Goal: Task Accomplishment & Management: Manage account settings

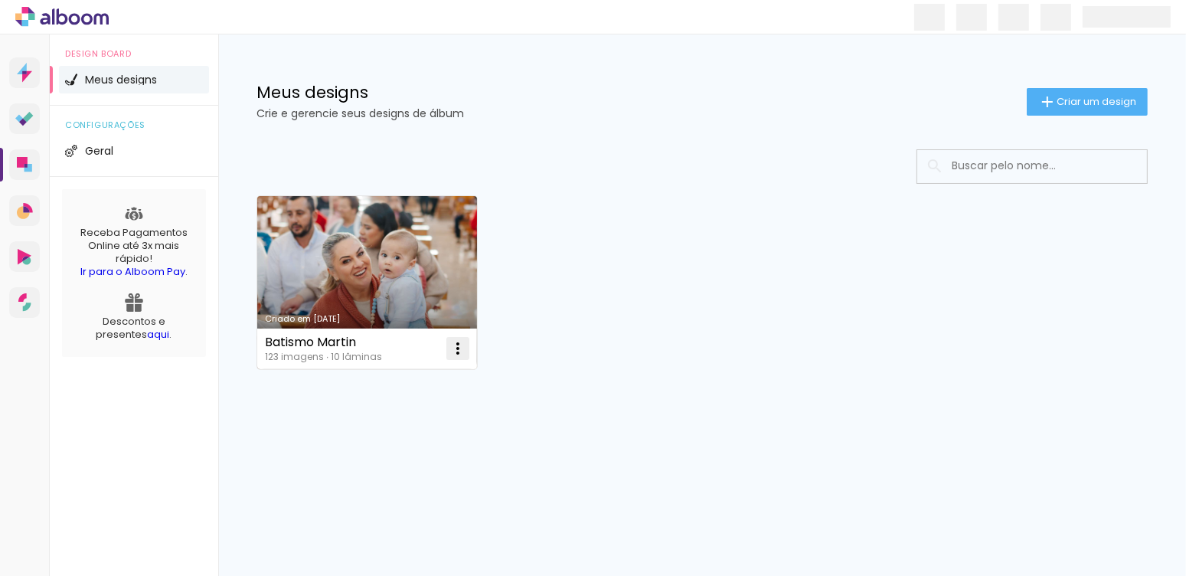
click at [457, 345] on iron-icon at bounding box center [458, 348] width 18 height 18
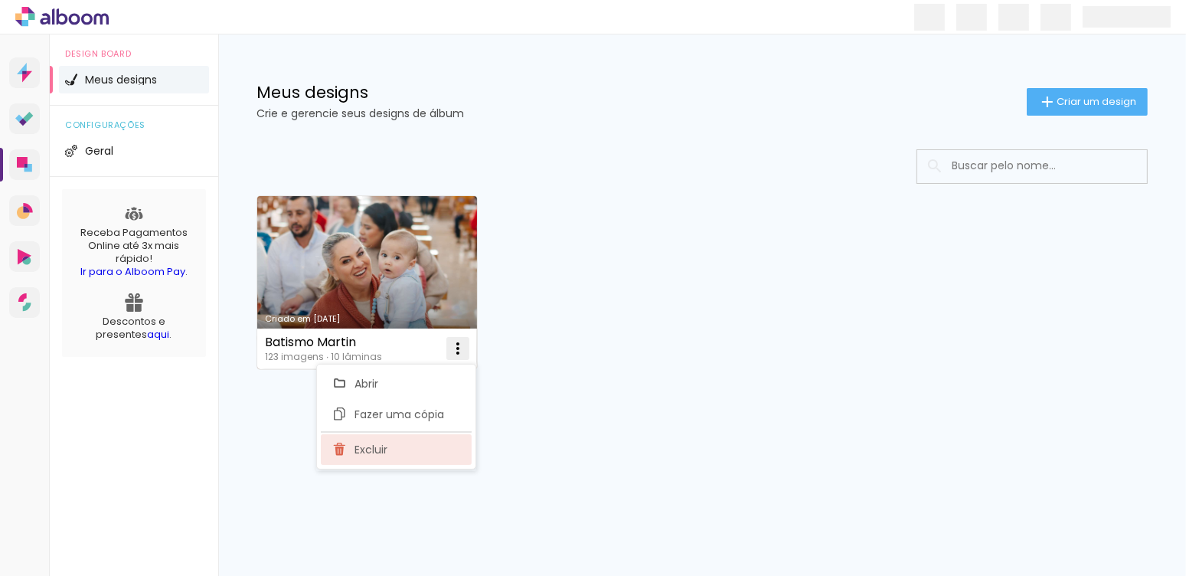
click at [410, 456] on paper-item "Excluir" at bounding box center [396, 449] width 151 height 31
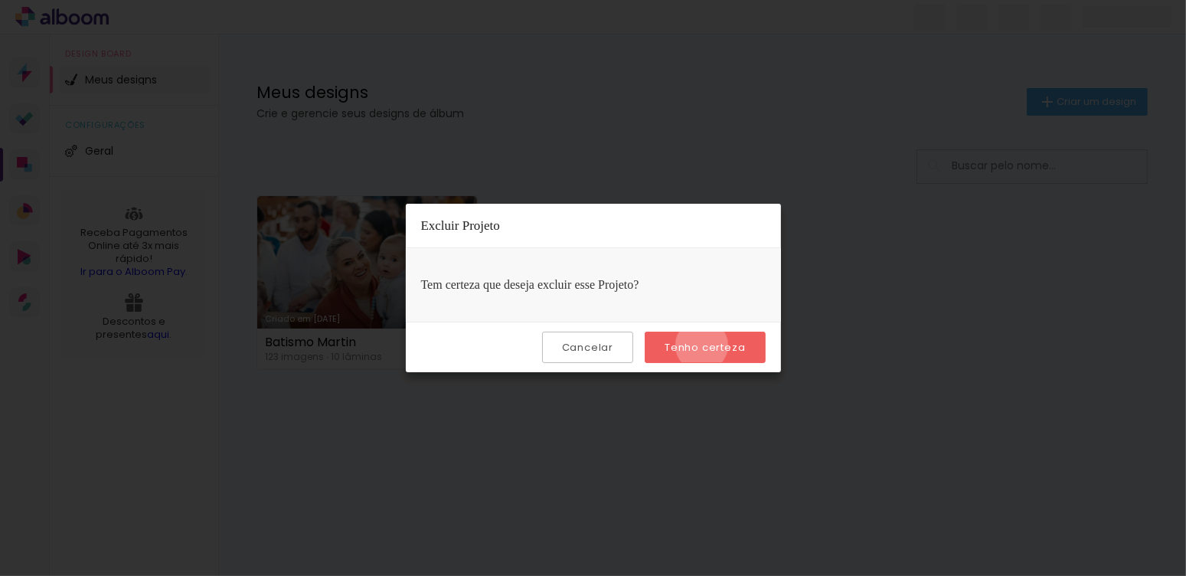
click at [0, 0] on slot "Tenho certeza" at bounding box center [0, 0] width 0 height 0
